Goal: Task Accomplishment & Management: Manage account settings

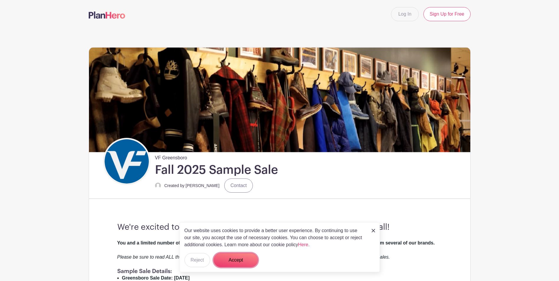
drag, startPoint x: 238, startPoint y: 256, endPoint x: 363, endPoint y: 212, distance: 133.1
click at [238, 256] on button "Accept" at bounding box center [236, 260] width 44 height 14
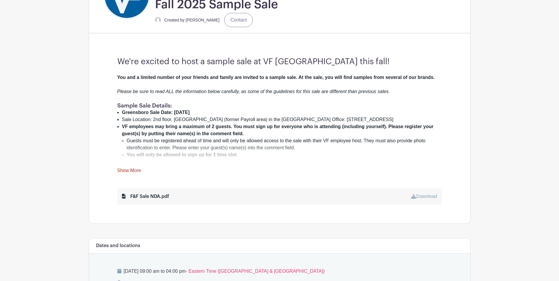
scroll to position [147, 0]
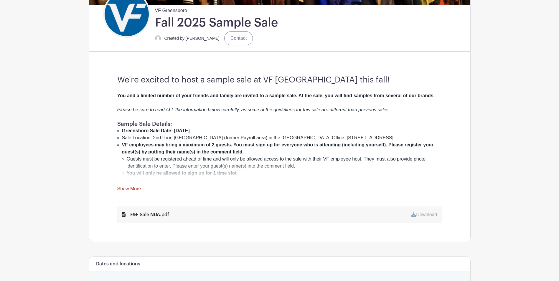
click at [122, 189] on link "Show More" at bounding box center [129, 189] width 24 height 7
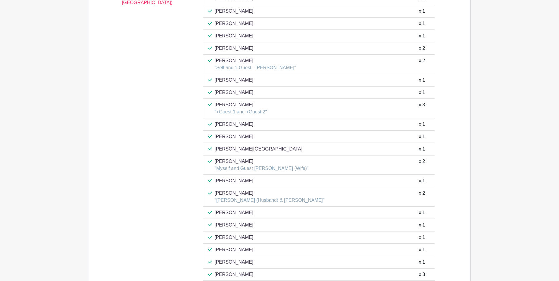
scroll to position [854, 0]
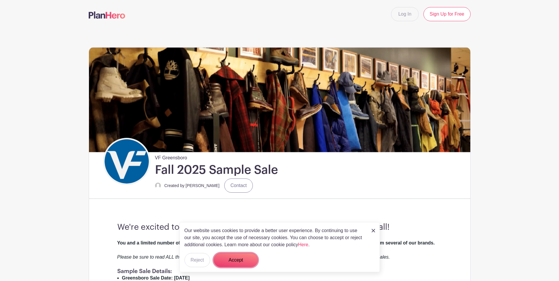
click at [228, 264] on button "Accept" at bounding box center [236, 260] width 44 height 14
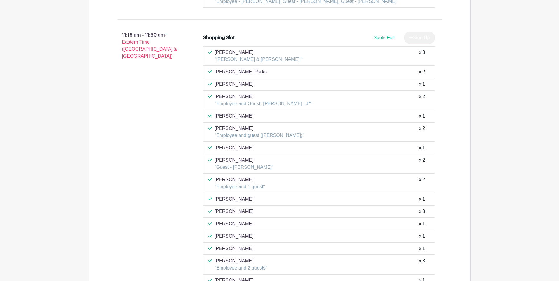
scroll to position [1296, 0]
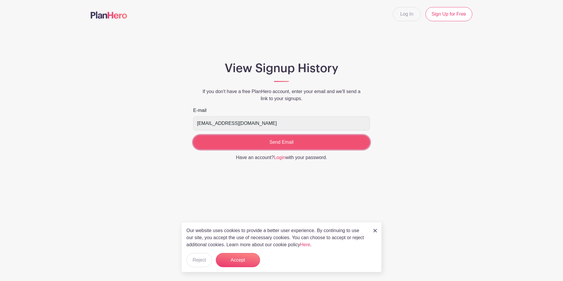
click at [327, 145] on input "Send Email" at bounding box center [281, 142] width 177 height 14
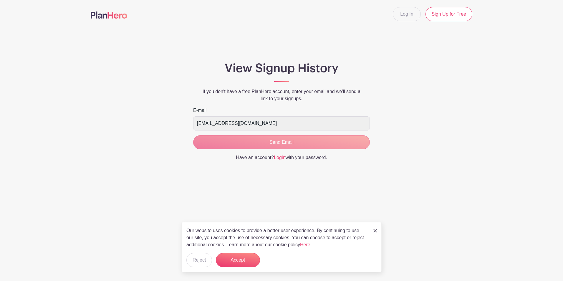
click at [373, 230] on div "Our website uses cookies to provide a better user experience. By continuing to …" at bounding box center [281, 247] width 200 height 50
click at [376, 233] on link at bounding box center [376, 230] width 4 height 7
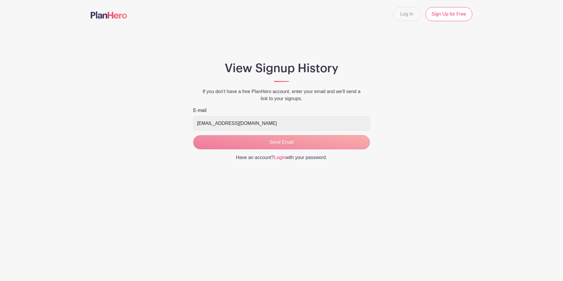
click at [295, 142] on form "E-mail tuhina_tandon@vfc.com Send Email" at bounding box center [281, 128] width 177 height 42
click at [281, 159] on link "Login" at bounding box center [279, 157] width 11 height 5
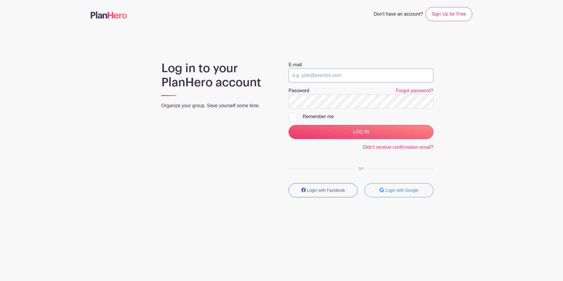
click at [330, 78] on input "email" at bounding box center [361, 75] width 145 height 14
type input "[EMAIL_ADDRESS][DOMAIN_NAME]"
click at [289, 125] on input "LOG IN" at bounding box center [361, 132] width 145 height 14
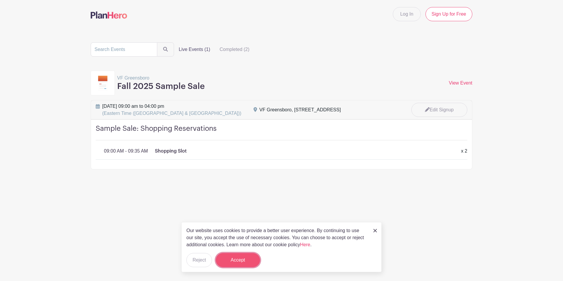
click at [247, 263] on button "Accept" at bounding box center [238, 260] width 44 height 14
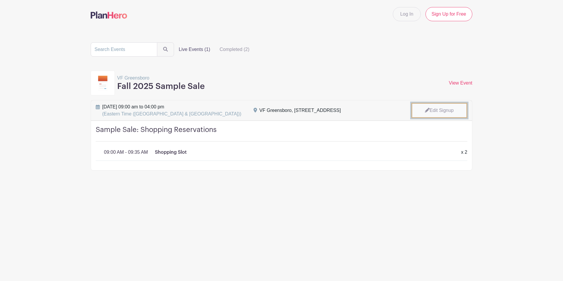
click at [426, 109] on icon at bounding box center [427, 110] width 5 height 5
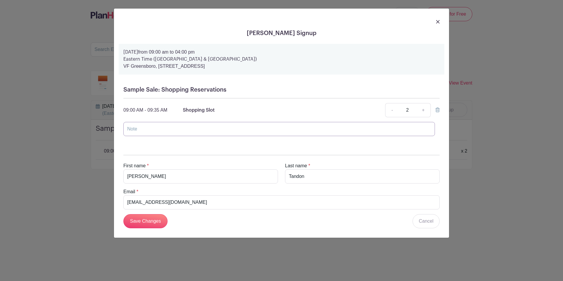
click at [215, 127] on input "text" at bounding box center [279, 129] width 312 height 14
type input "[PERSON_NAME] (employee) and [PERSON_NAME] (Guest)"
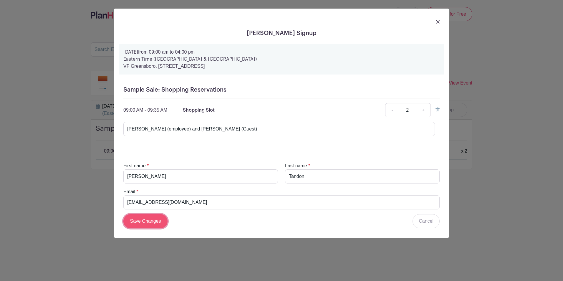
click at [153, 218] on input "Save Changes" at bounding box center [145, 221] width 44 height 14
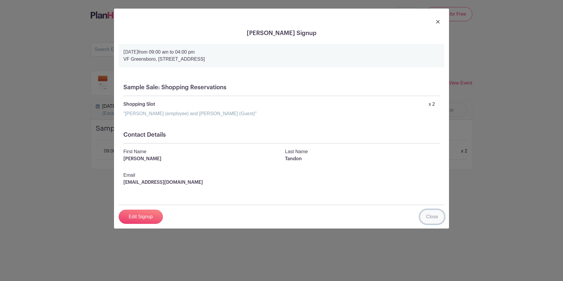
click at [437, 216] on link "Close" at bounding box center [432, 217] width 24 height 14
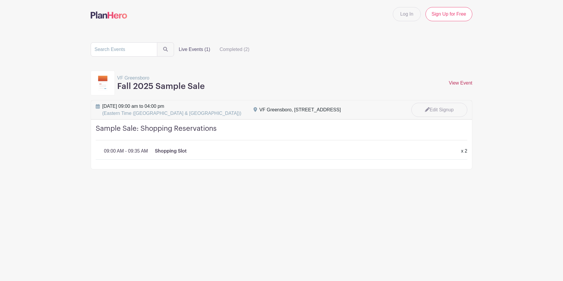
click at [470, 84] on link "View Event" at bounding box center [461, 82] width 24 height 5
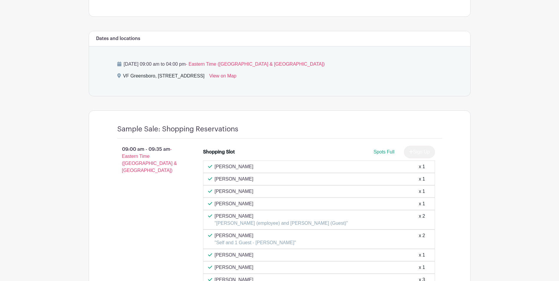
scroll to position [383, 0]
